Goal: Task Accomplishment & Management: Use online tool/utility

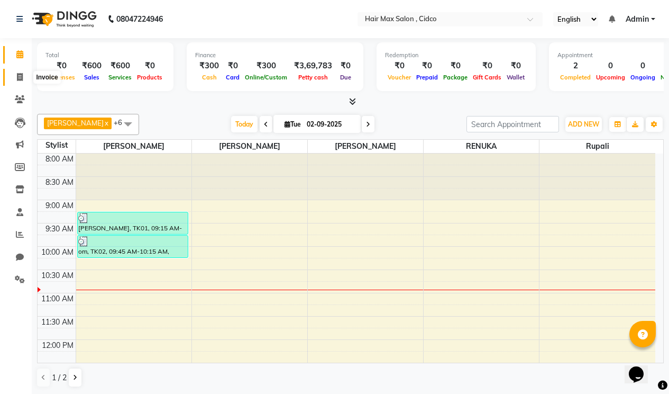
click at [22, 78] on icon at bounding box center [20, 77] width 6 height 8
select select "service"
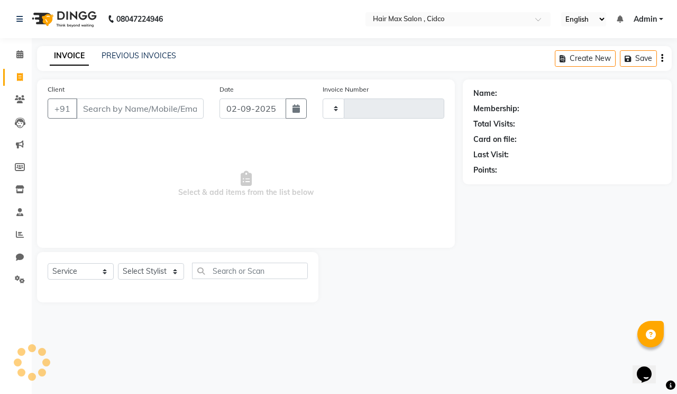
type input "1453"
select select "7580"
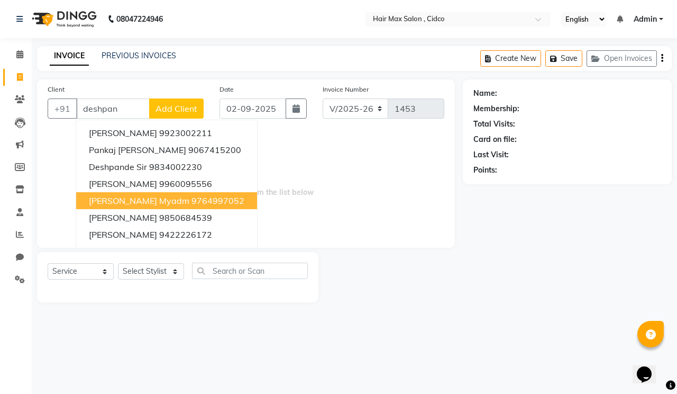
click at [228, 201] on ngb-highlight "9764997052" at bounding box center [217, 200] width 53 height 11
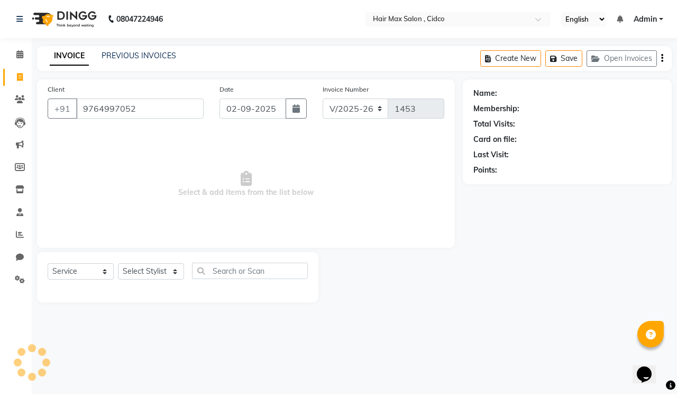
type input "9764997052"
click at [166, 267] on select "Select Stylist [PERSON_NAME] [PERSON_NAME] RENUKA [PERSON_NAME] [PERSON_NAME]" at bounding box center [151, 271] width 66 height 16
select select "1: Object"
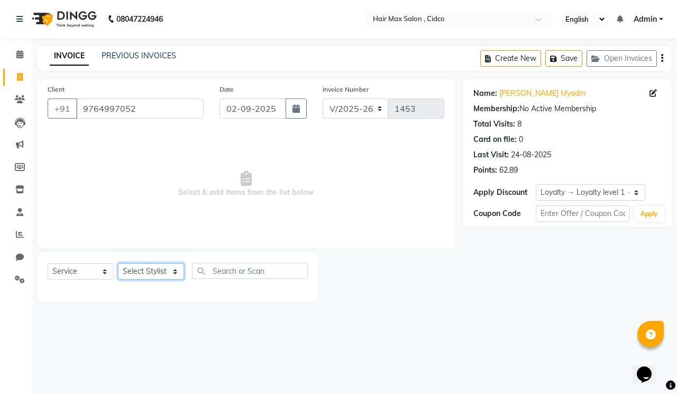
select select "69941"
click at [118, 263] on select "Select Stylist [PERSON_NAME] [PERSON_NAME] RENUKA [PERSON_NAME] [PERSON_NAME]" at bounding box center [151, 271] width 66 height 16
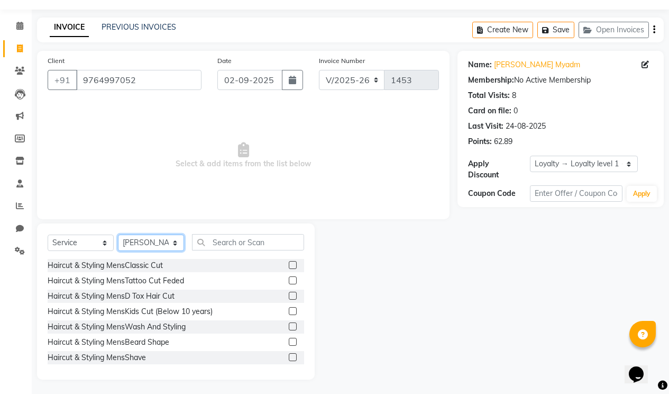
scroll to position [30, 0]
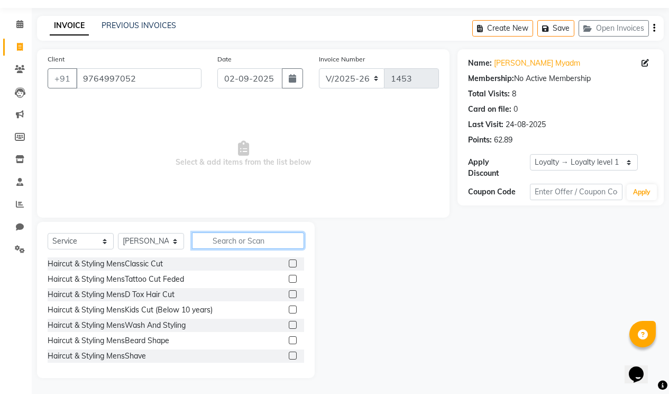
click at [267, 234] on input "text" at bounding box center [248, 240] width 112 height 16
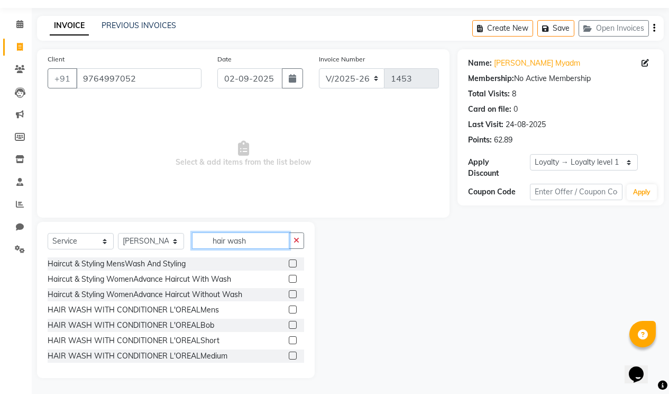
type input "hair wash"
click at [289, 339] on label at bounding box center [293, 340] width 8 height 8
click at [289, 339] on input "checkbox" at bounding box center [292, 340] width 7 height 7
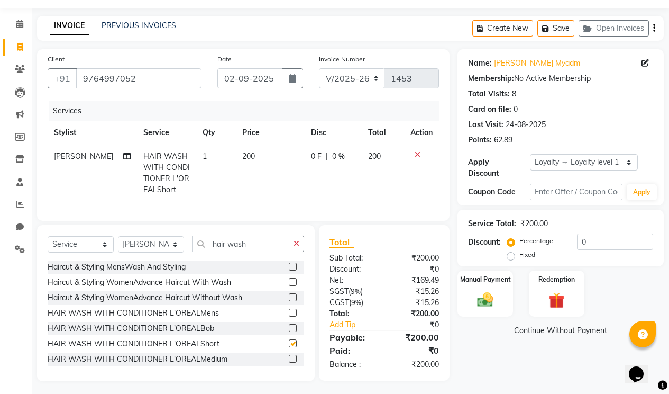
checkbox input "false"
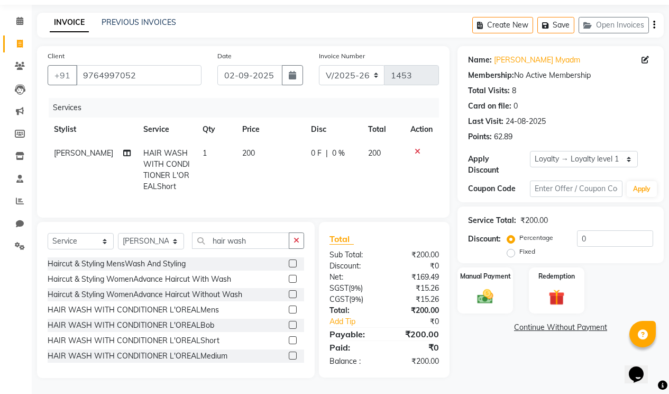
scroll to position [41, 0]
click at [289, 356] on label at bounding box center [293, 355] width 8 height 8
click at [289, 356] on input "checkbox" at bounding box center [292, 355] width 7 height 7
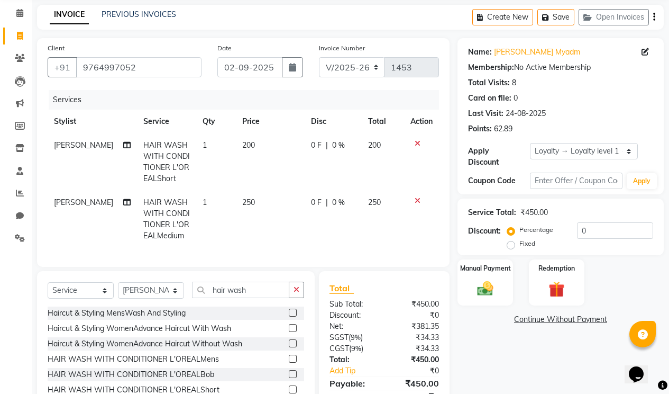
checkbox input "false"
drag, startPoint x: 416, startPoint y: 137, endPoint x: 417, endPoint y: 146, distance: 9.1
click at [417, 144] on td at bounding box center [421, 161] width 35 height 57
click at [417, 146] on icon at bounding box center [418, 143] width 6 height 7
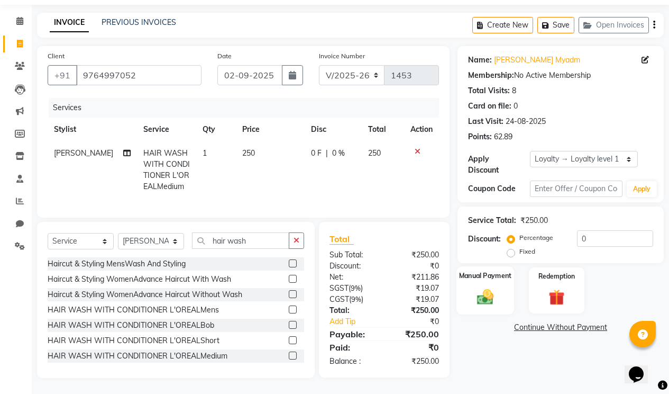
click at [502, 289] on div "Manual Payment" at bounding box center [485, 290] width 58 height 48
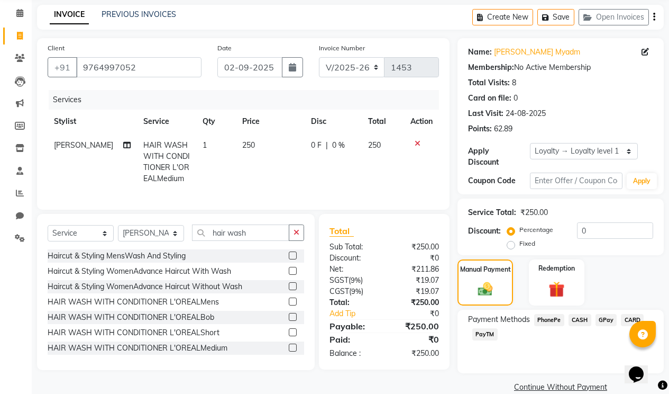
scroll to position [50, 0]
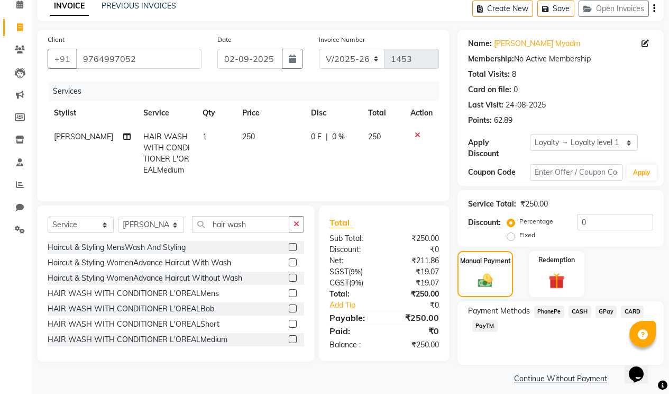
drag, startPoint x: 577, startPoint y: 299, endPoint x: 589, endPoint y: 299, distance: 12.7
click at [578, 305] on span "CASH" at bounding box center [580, 311] width 23 height 12
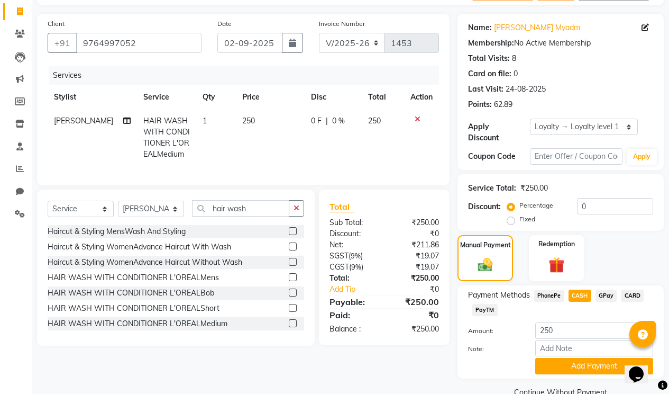
scroll to position [79, 0]
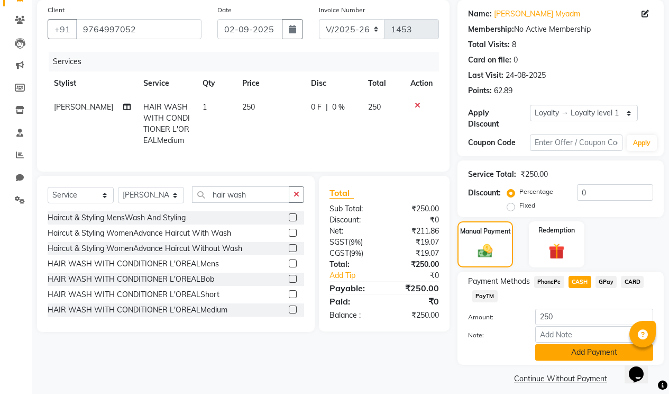
click at [587, 344] on button "Add Payment" at bounding box center [594, 352] width 118 height 16
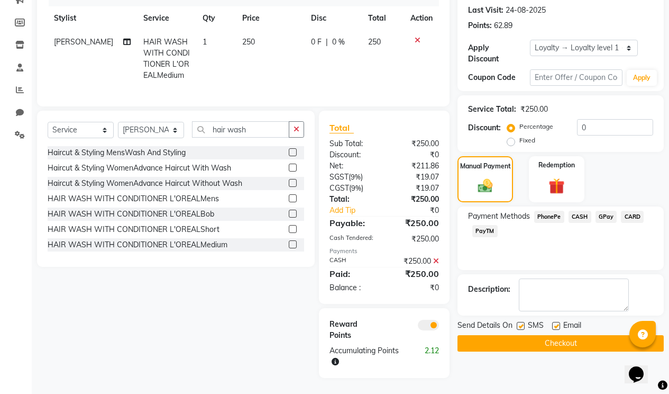
scroll to position [152, 0]
click at [563, 319] on span "Email" at bounding box center [572, 325] width 18 height 13
click at [557, 322] on label at bounding box center [556, 326] width 8 height 8
click at [557, 323] on input "checkbox" at bounding box center [555, 326] width 7 height 7
checkbox input "false"
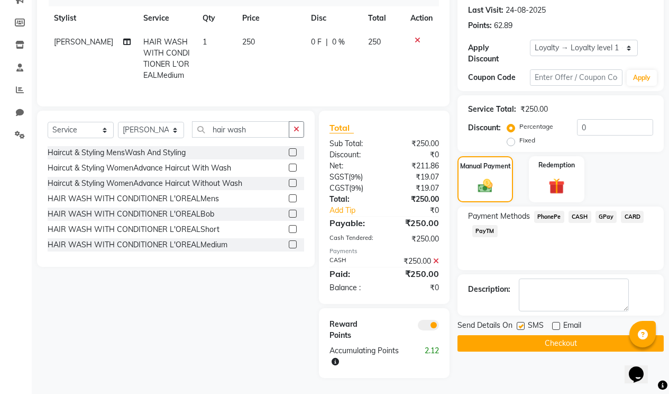
click at [538, 335] on button "Checkout" at bounding box center [561, 343] width 206 height 16
